Goal: Complete application form: Complete application form

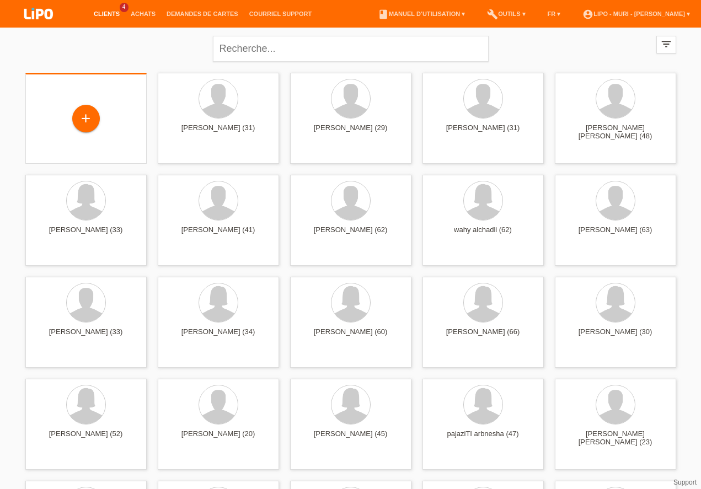
drag, startPoint x: 76, startPoint y: 108, endPoint x: 76, endPoint y: 134, distance: 26.5
click at [76, 108] on div "+" at bounding box center [86, 119] width 104 height 29
click at [83, 131] on div "+" at bounding box center [86, 119] width 28 height 28
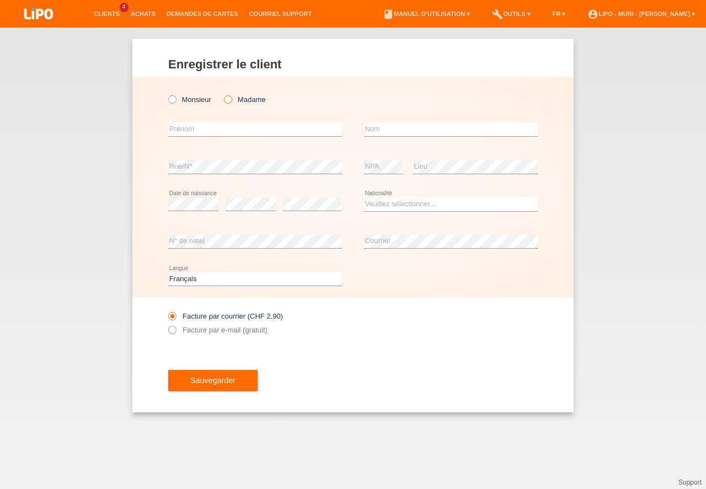
click at [222, 94] on icon at bounding box center [222, 94] width 0 height 0
click at [229, 101] on input "Madame" at bounding box center [227, 98] width 7 height 7
radio input "true"
click at [196, 130] on input "text" at bounding box center [255, 129] width 174 height 14
click at [197, 133] on input "text" at bounding box center [255, 129] width 174 height 14
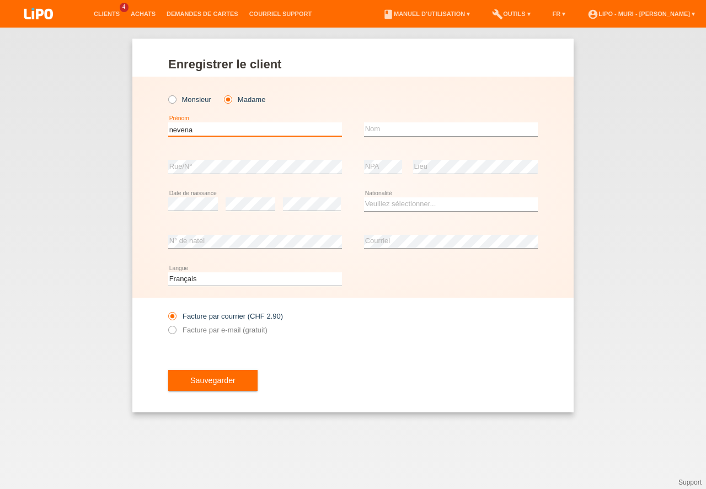
type input "nevena"
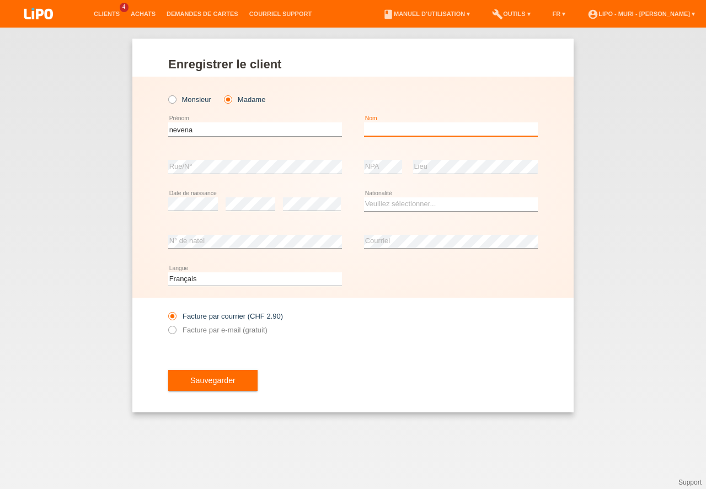
click at [384, 127] on input "text" at bounding box center [451, 129] width 174 height 14
type input "ivanovic"
click at [391, 201] on select "Veuillez sélectionner... Suisse Allemagne Autriche Liechtenstein ------------ A…" at bounding box center [451, 203] width 174 height 13
select select "CH"
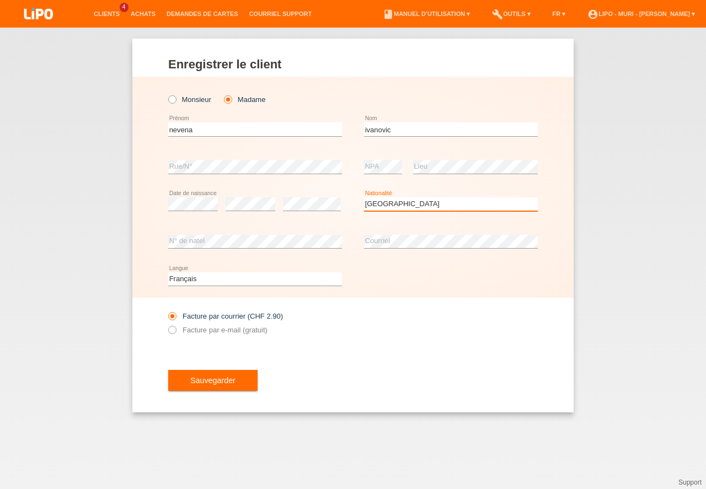
click at [0, 0] on option "Suisse" at bounding box center [0, 0] width 0 height 0
click at [194, 280] on select "Deutsch Français Italiano English" at bounding box center [255, 278] width 174 height 13
select select "de"
click at [0, 0] on option "Deutsch" at bounding box center [0, 0] width 0 height 0
drag, startPoint x: 173, startPoint y: 331, endPoint x: 183, endPoint y: 344, distance: 16.5
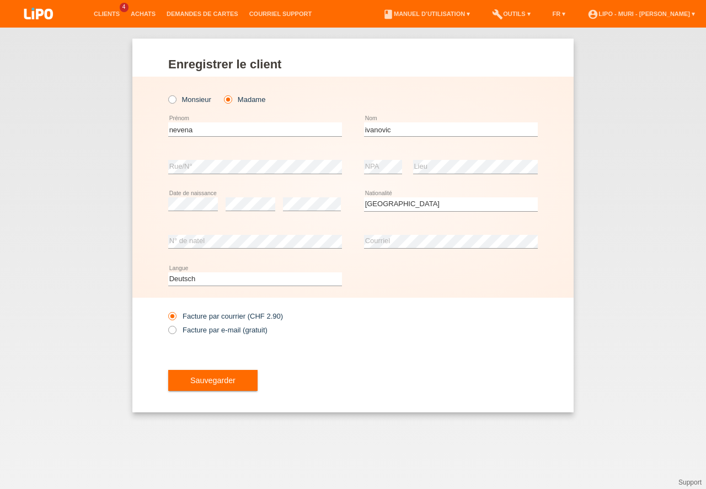
click at [167, 324] on icon at bounding box center [167, 324] width 0 height 0
click at [173, 331] on input "Facture par e-mail (gratuit)" at bounding box center [171, 333] width 7 height 14
radio input "true"
click at [200, 377] on button "Sauvegarder" at bounding box center [212, 380] width 89 height 21
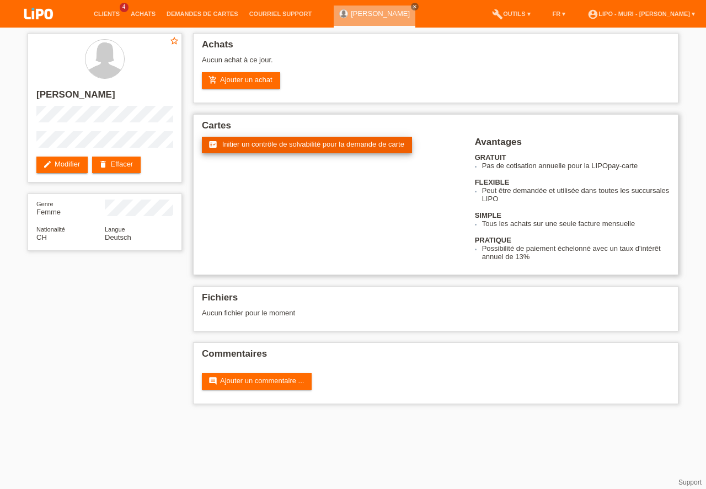
click at [235, 144] on span "Initier un contrôle de solvabilité pour la demande de carte" at bounding box center [313, 144] width 182 height 8
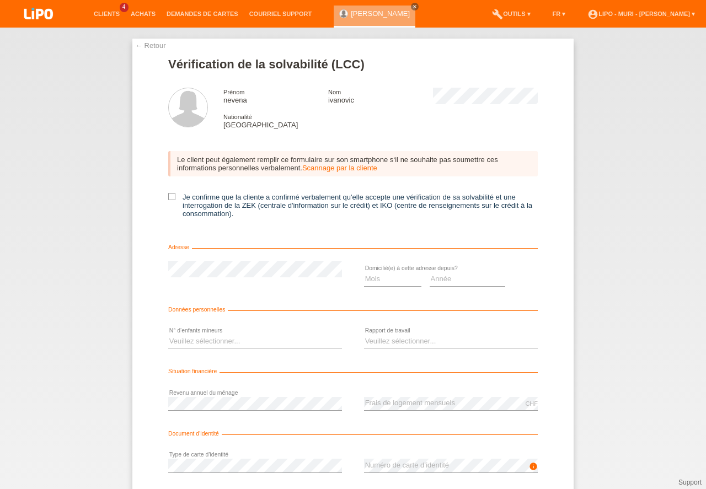
drag, startPoint x: 169, startPoint y: 196, endPoint x: 283, endPoint y: 301, distance: 155.3
click at [170, 197] on icon at bounding box center [171, 196] width 7 height 7
click at [379, 280] on select "Mois 01 02 03 04 05 06 07 08 09 10" at bounding box center [392, 278] width 57 height 13
click at [170, 196] on icon at bounding box center [171, 196] width 7 height 7
click at [170, 196] on input "Je confirme que la cliente a confirmé verbalement qu'elle accepte une vérificat…" at bounding box center [171, 196] width 7 height 7
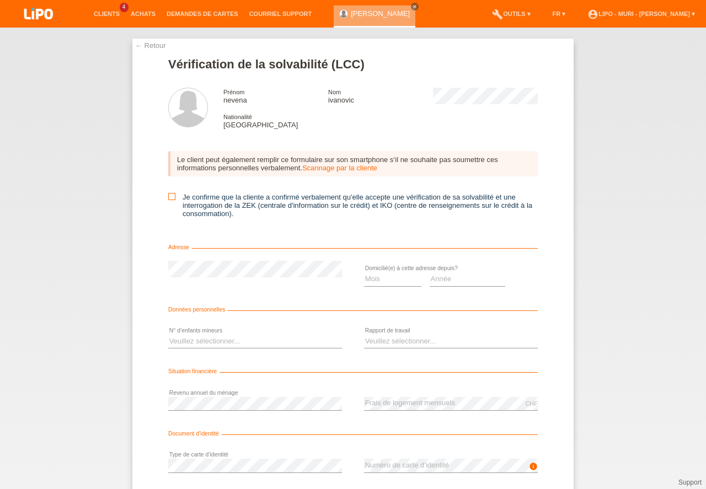
checkbox input "true"
click at [370, 282] on select "Mois 01 02 03 04 05 06 07 08 09 10" at bounding box center [392, 278] width 57 height 13
select select "06"
click at [0, 0] on option "06" at bounding box center [0, 0] width 0 height 0
click at [445, 284] on select "Année 2025 2024 2023 2022 2021 2020 2019 2018 2017 2016 2015 2014 2013 2012 201…" at bounding box center [468, 278] width 76 height 13
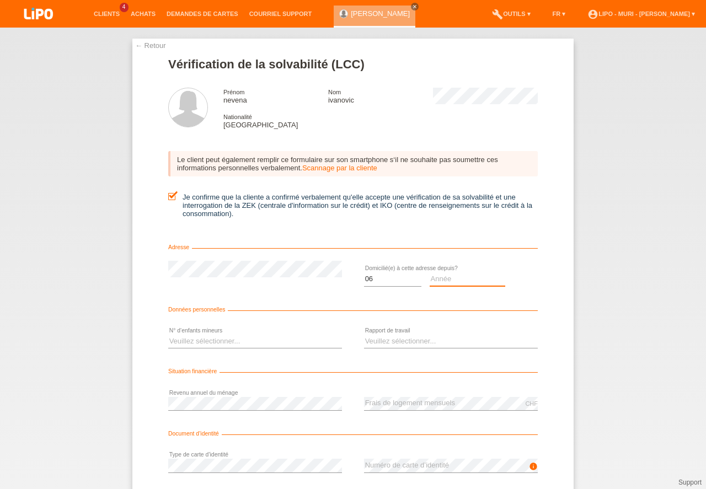
select select "2015"
click at [0, 0] on option "2015" at bounding box center [0, 0] width 0 height 0
click at [230, 338] on select "Veuillez sélectionner... 0 1 2 3 4 5 6 7 8 9" at bounding box center [255, 341] width 174 height 13
select select "3"
click at [0, 0] on option "3" at bounding box center [0, 0] width 0 height 0
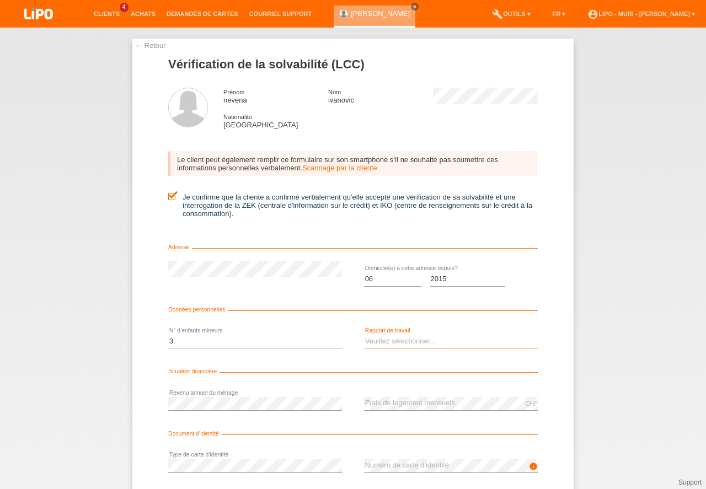
click at [408, 336] on select "Veuillez sélectionner... A durée indéterminée A durée déterminée Apprenti/étudi…" at bounding box center [451, 341] width 174 height 13
select select "UNLIMITED"
click at [0, 0] on option "A durée indéterminée" at bounding box center [0, 0] width 0 height 0
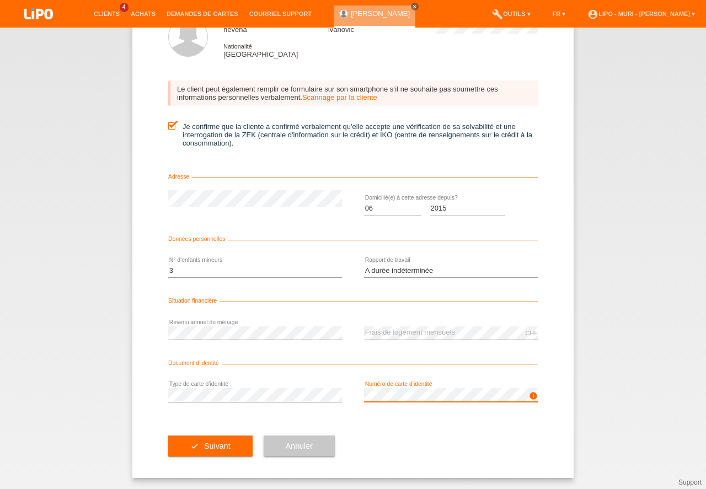
drag, startPoint x: 704, startPoint y: 412, endPoint x: 697, endPoint y: 511, distance: 98.4
click at [202, 447] on button "check Suivant" at bounding box center [210, 446] width 84 height 21
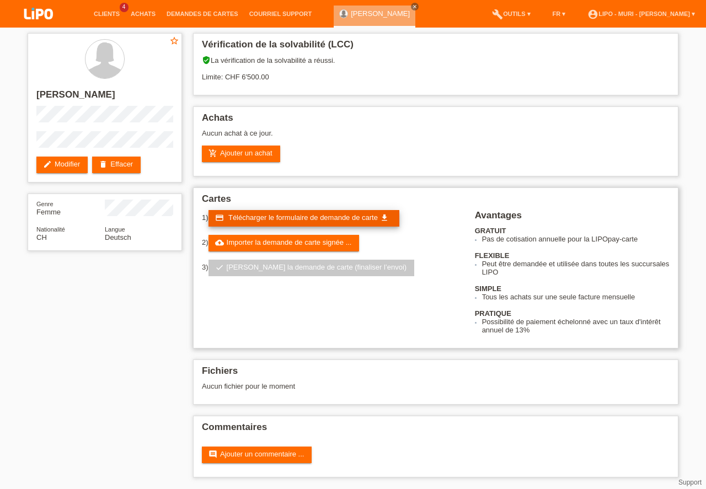
click at [254, 217] on span "Télécharger le formulaire de demande de carte" at bounding box center [302, 217] width 149 height 8
click at [293, 237] on link "cloud_upload Importer la demande de carte signée ..." at bounding box center [283, 243] width 151 height 17
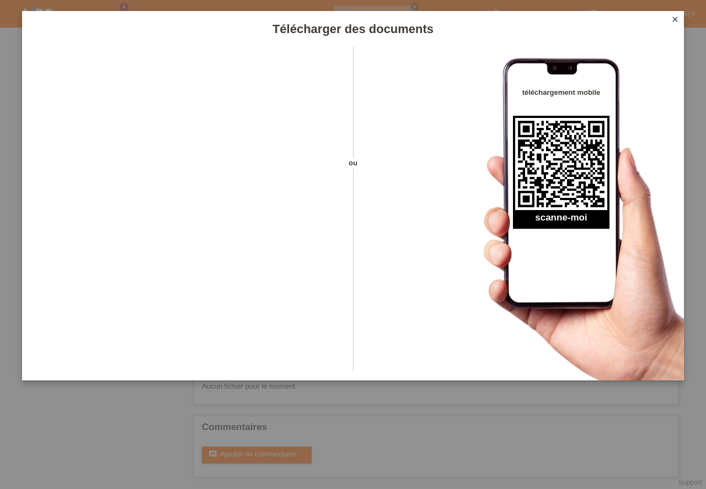
click at [670, 19] on icon "close" at bounding box center [674, 19] width 9 height 9
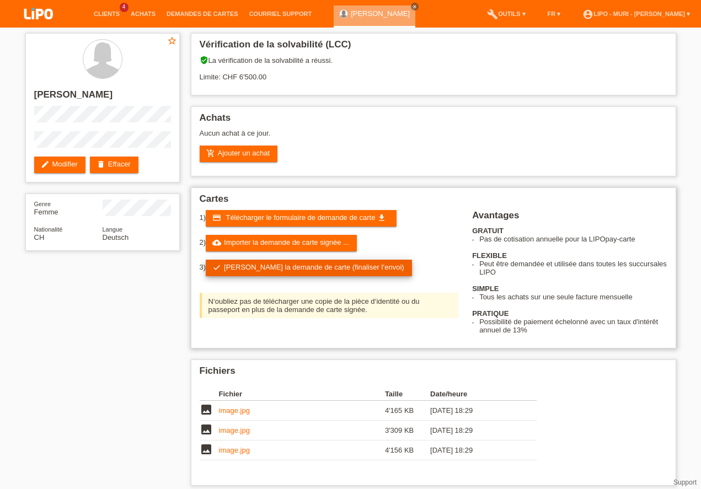
click at [247, 270] on link "check Soumettre la demande de carte (finaliser l’envoi)" at bounding box center [309, 268] width 206 height 17
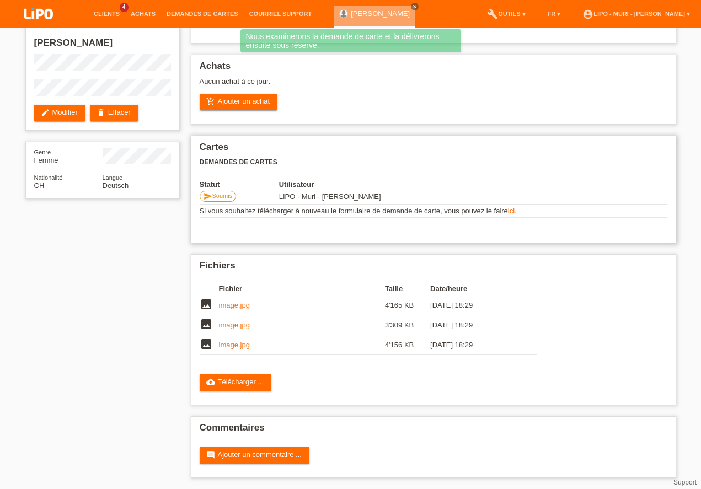
scroll to position [52, 0]
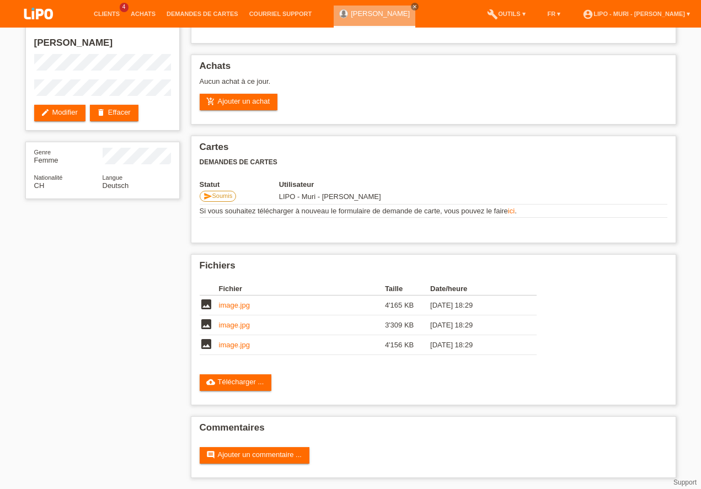
click at [131, 286] on div "star_border nevena ivanovic edit Modifier delete Effacer Genre Femme Nationalit…" at bounding box center [351, 232] width 662 height 513
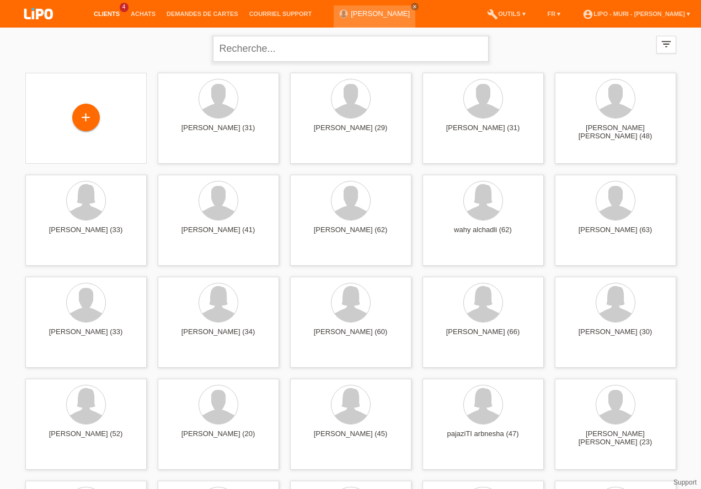
click at [270, 50] on input "text" at bounding box center [351, 49] width 276 height 26
type input "IVANOVIC"
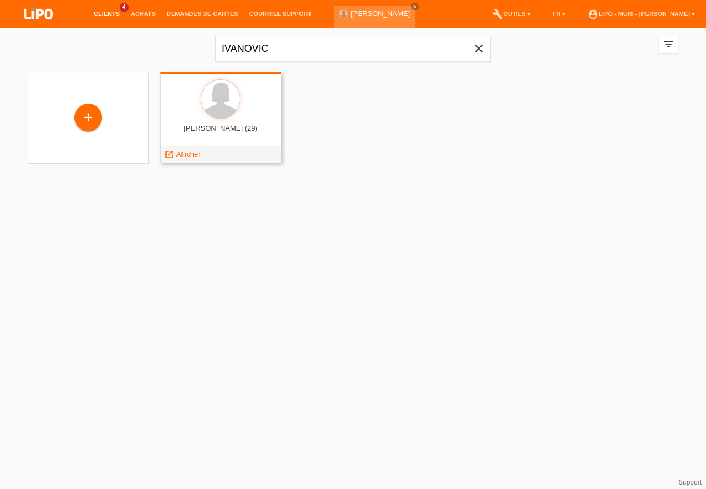
click at [201, 128] on div "nevena ivanovic (29)" at bounding box center [221, 133] width 104 height 18
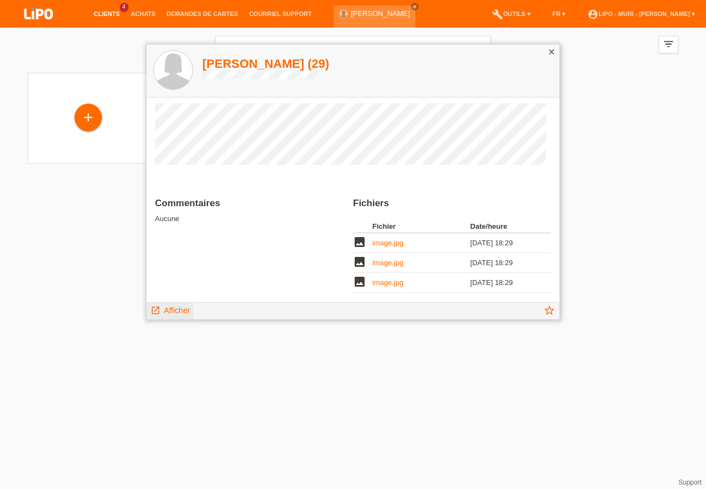
click at [181, 308] on span "Afficher" at bounding box center [177, 310] width 26 height 9
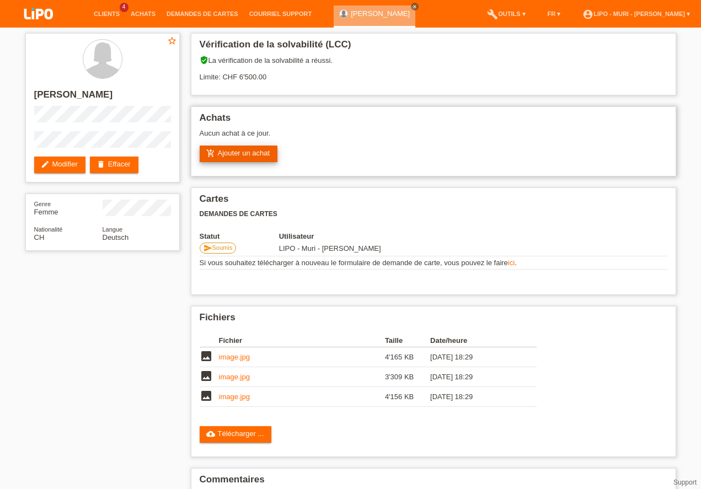
click at [251, 152] on link "add_shopping_cart Ajouter un achat" at bounding box center [239, 154] width 78 height 17
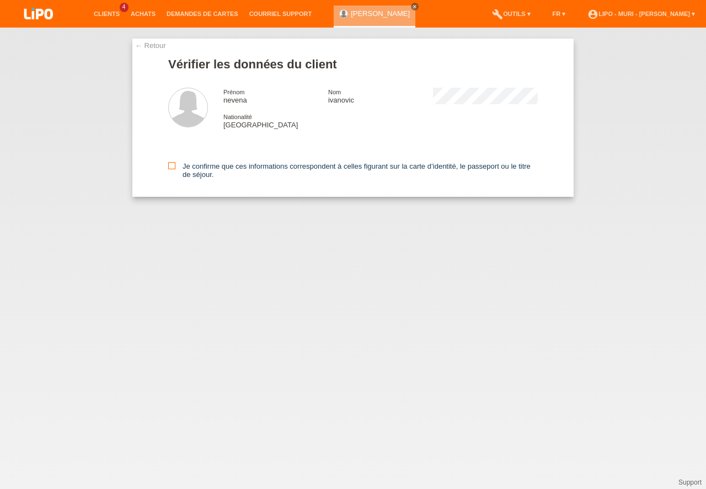
click at [175, 167] on input "Je confirme que ces informations correspondent à celles figurant sur la carte d…" at bounding box center [171, 165] width 7 height 7
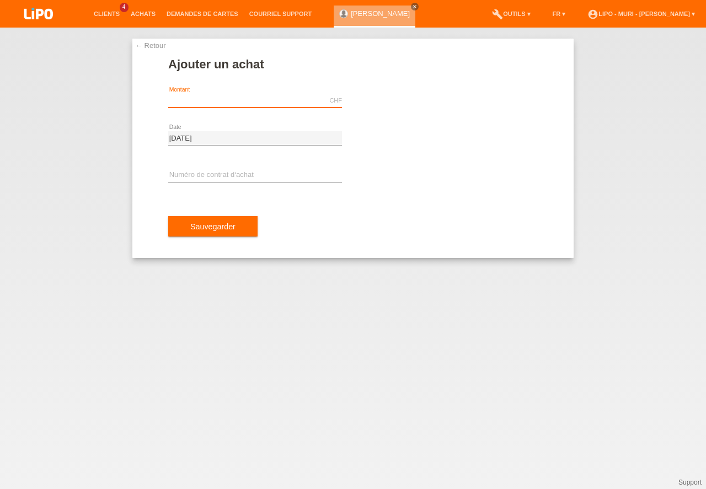
drag, startPoint x: 218, startPoint y: 98, endPoint x: 705, endPoint y: 80, distance: 487.8
click at [220, 99] on input "text" at bounding box center [255, 101] width 174 height 14
type input "499.00"
click at [182, 173] on input "text" at bounding box center [255, 176] width 174 height 14
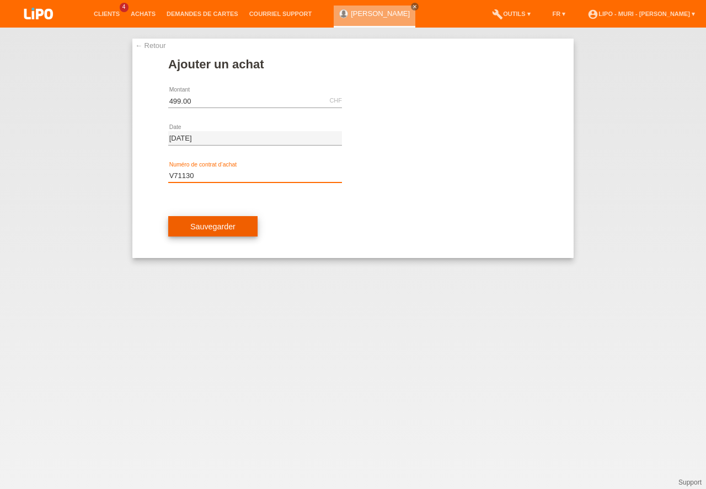
type input "V71130"
click at [219, 220] on button "Sauvegarder" at bounding box center [212, 226] width 89 height 21
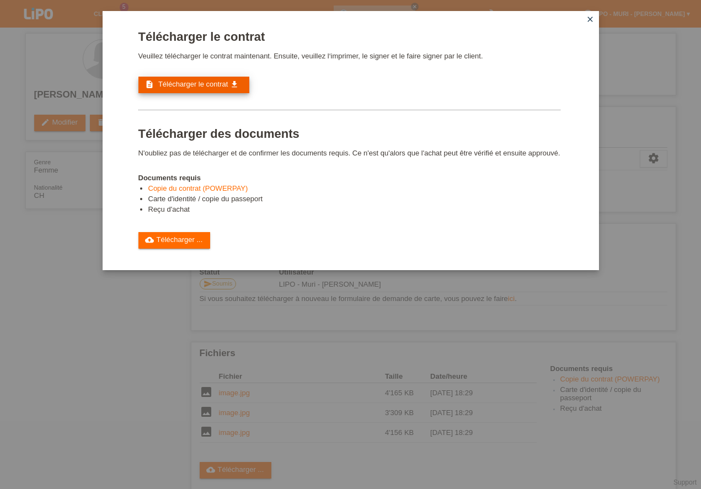
click at [176, 81] on span "Télécharger le contrat" at bounding box center [192, 84] width 69 height 8
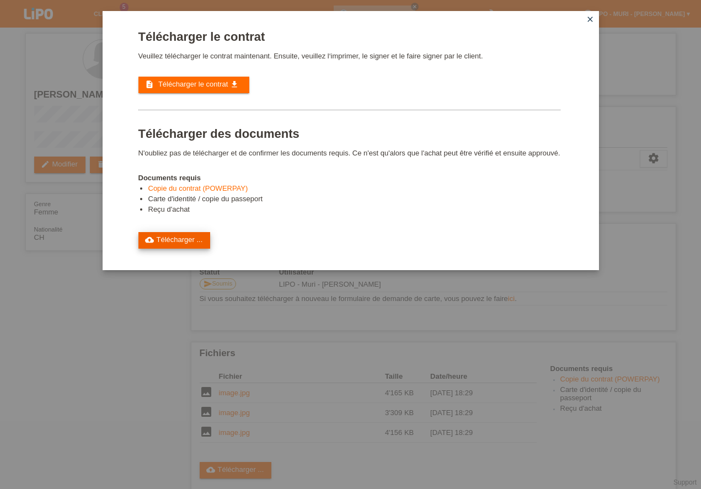
drag, startPoint x: 160, startPoint y: 240, endPoint x: 165, endPoint y: 238, distance: 5.7
click at [161, 240] on link "cloud_upload Télécharger ..." at bounding box center [174, 240] width 72 height 17
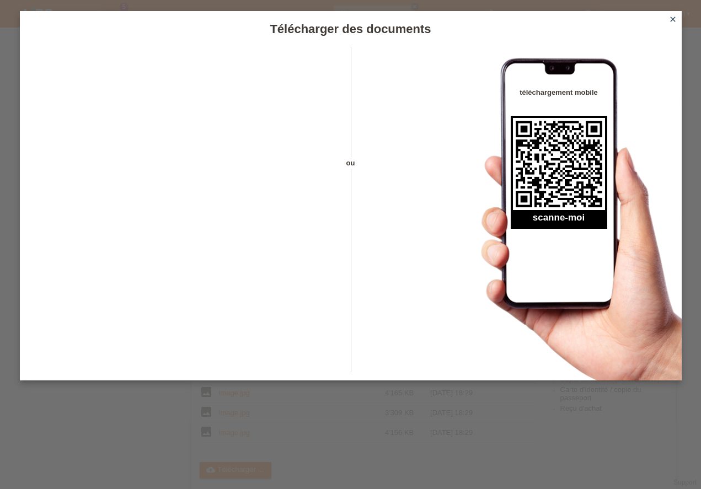
click at [673, 19] on icon "close" at bounding box center [672, 19] width 9 height 9
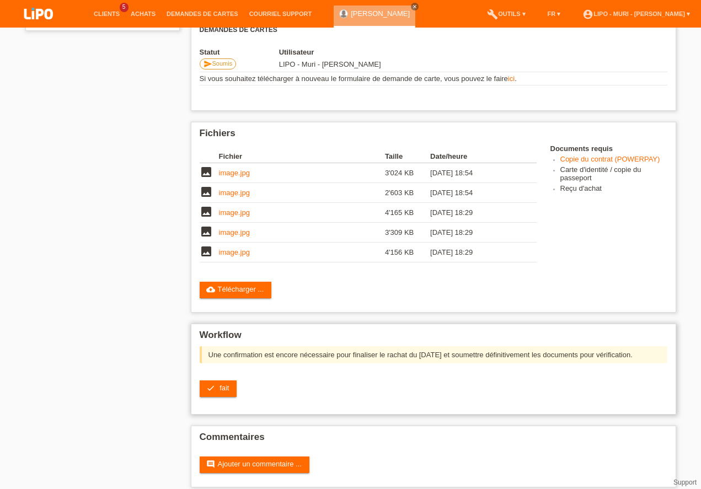
scroll to position [229, 0]
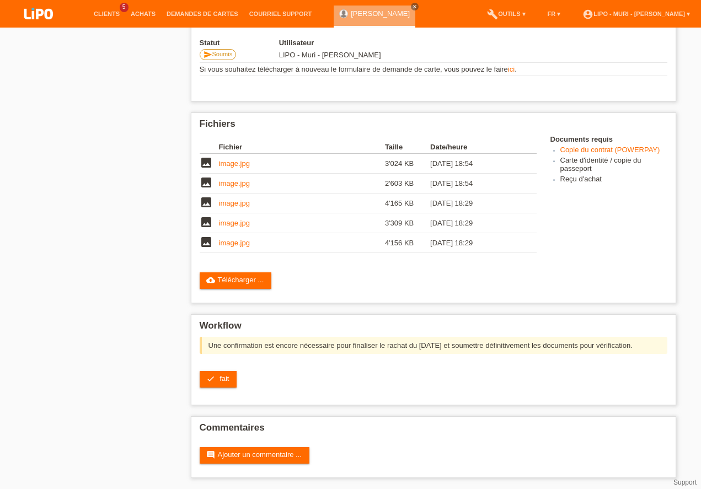
click at [231, 380] on link "check fait" at bounding box center [218, 379] width 37 height 17
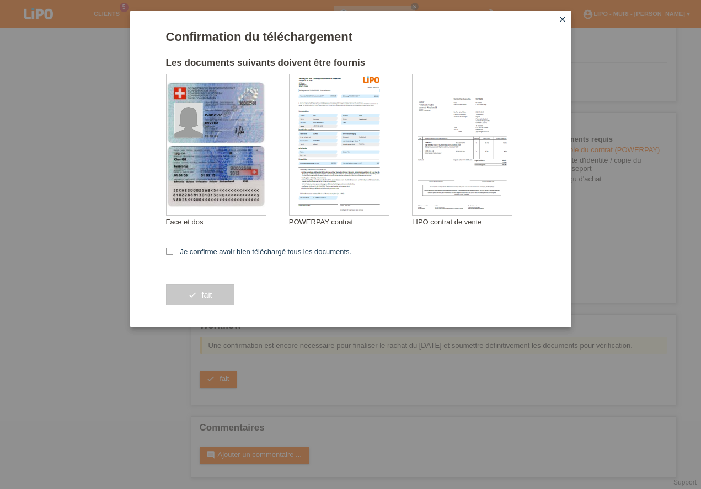
click at [169, 251] on icon at bounding box center [169, 251] width 7 height 7
click at [169, 251] on input "Je confirme avoir bien téléchargé tous les documents." at bounding box center [169, 251] width 7 height 7
checkbox input "true"
click at [198, 296] on button "check fait" at bounding box center [200, 295] width 68 height 21
